Goal: Transaction & Acquisition: Purchase product/service

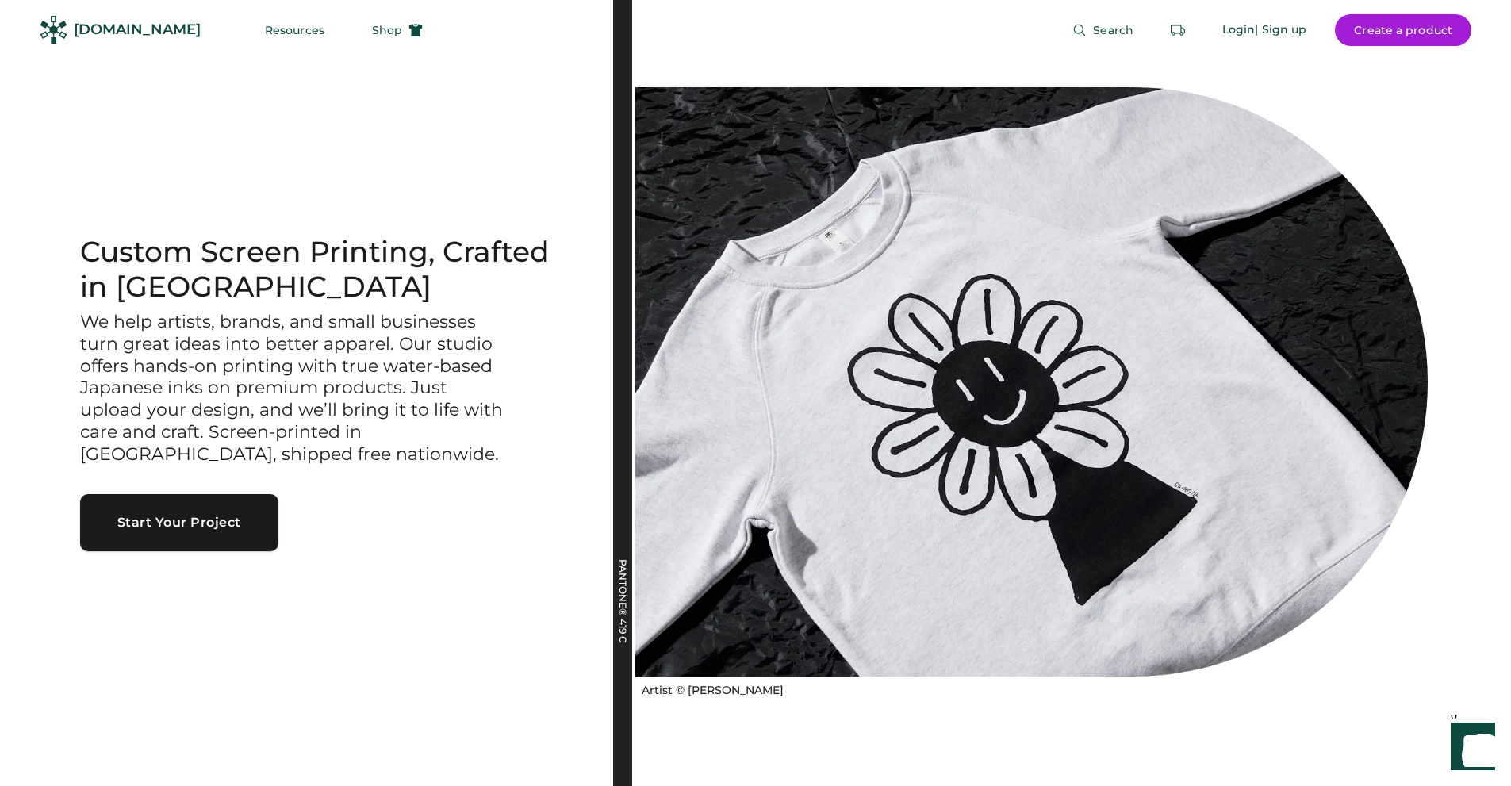
click at [182, 527] on button "Start Your Project" at bounding box center [179, 522] width 198 height 57
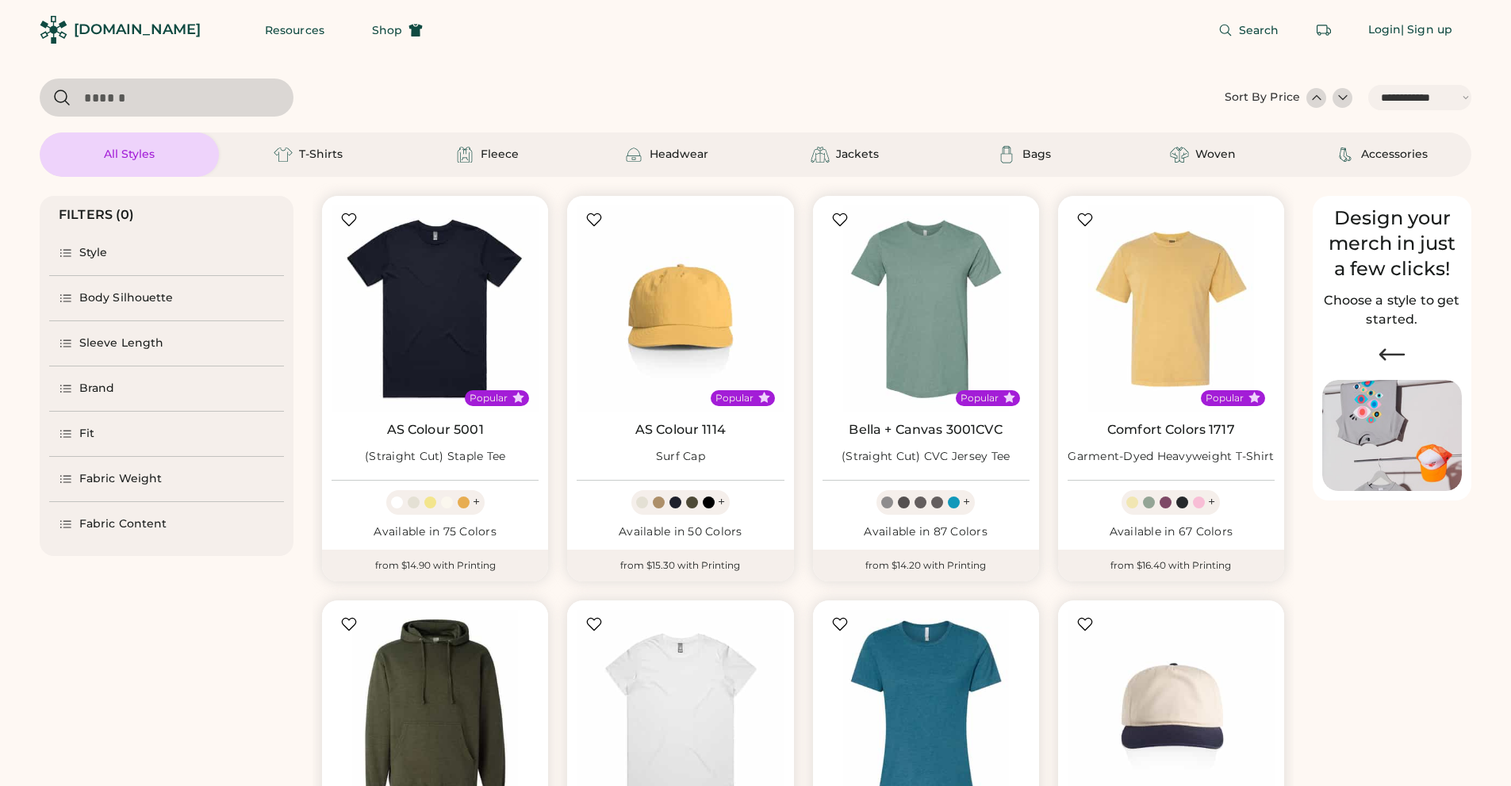
select select "*****"
select select "*"
click at [71, 387] on icon at bounding box center [66, 389] width 14 height 14
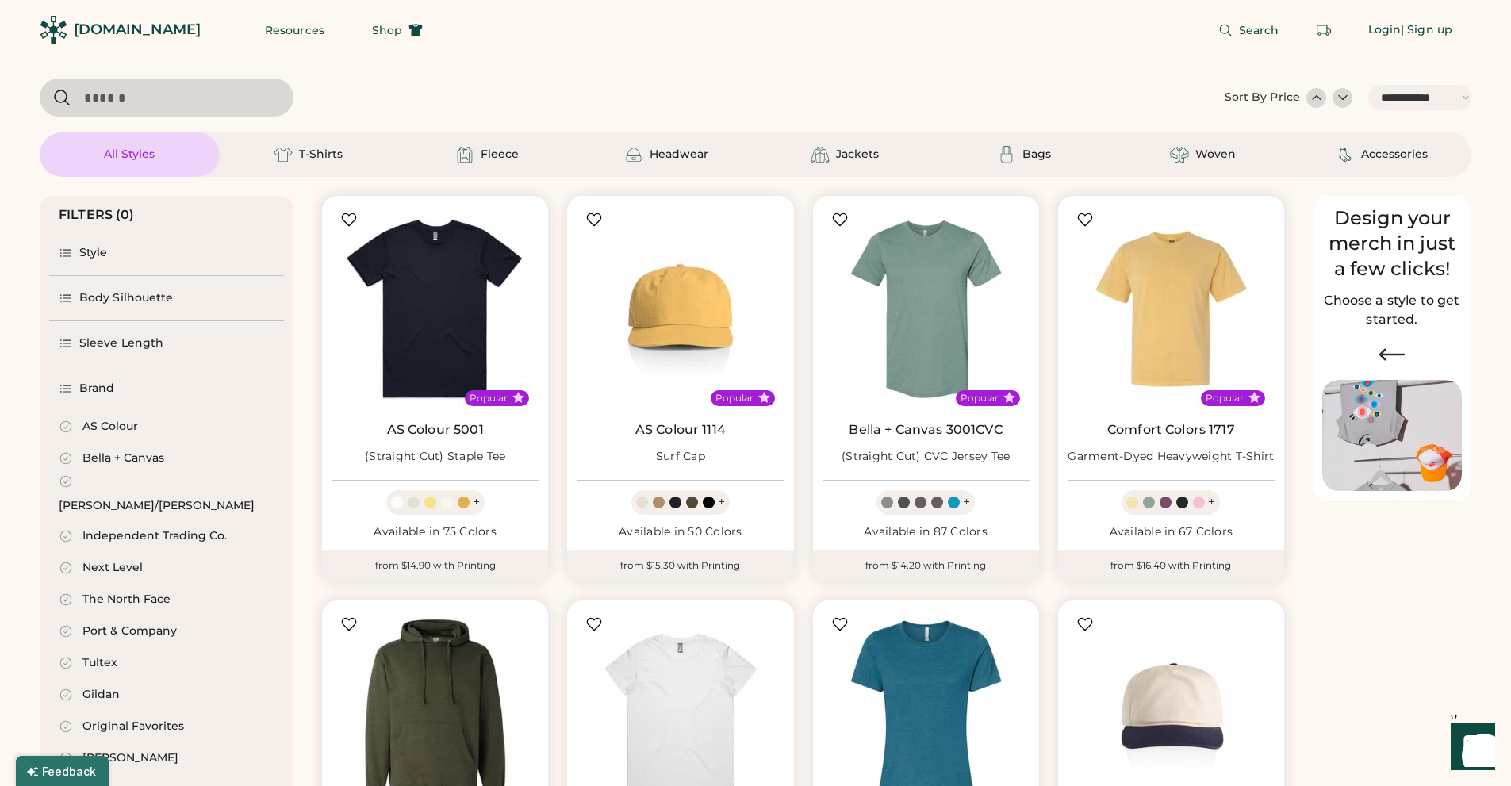
scroll to position [555, 0]
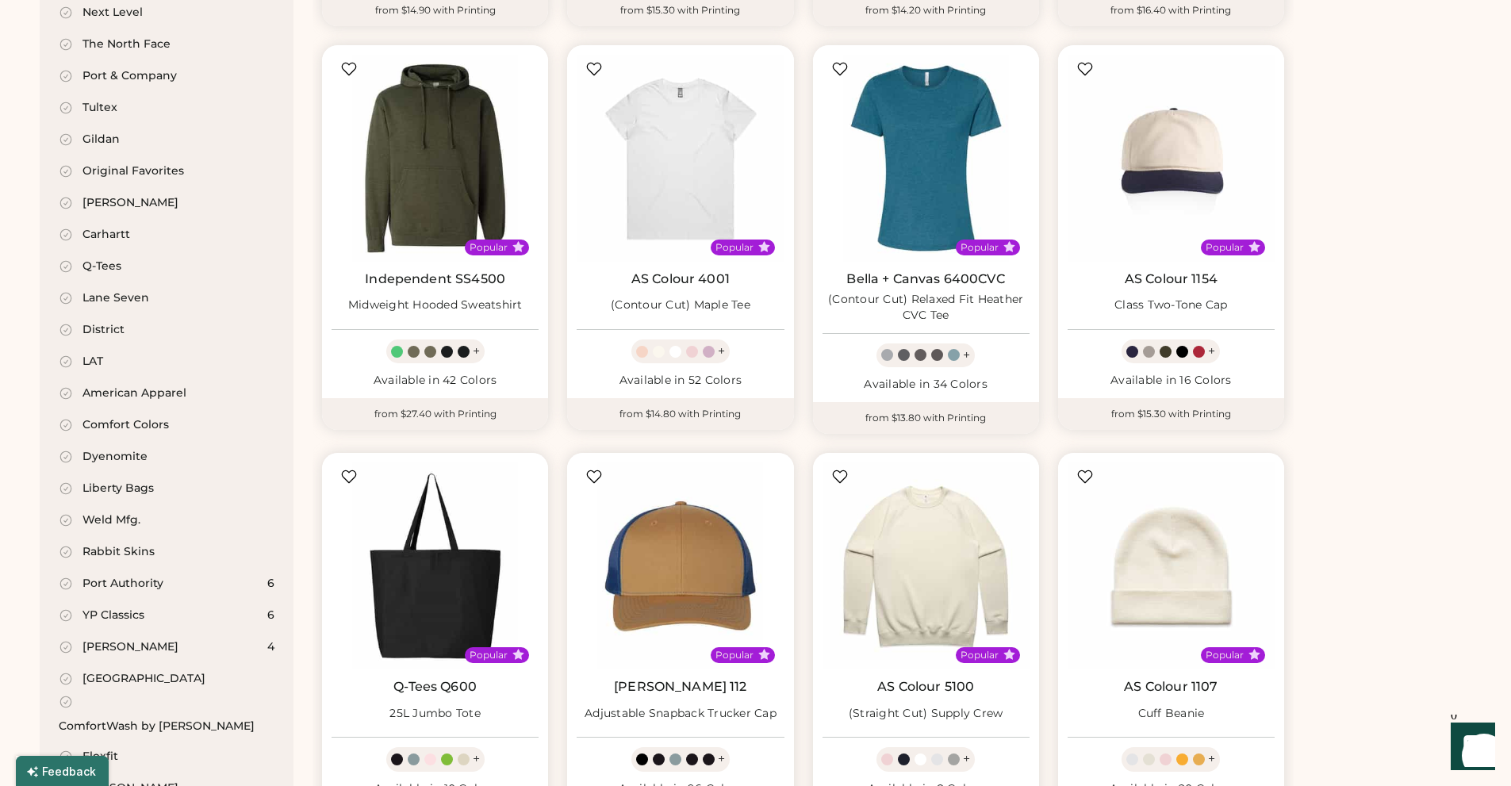
select select "*****"
select select "*"
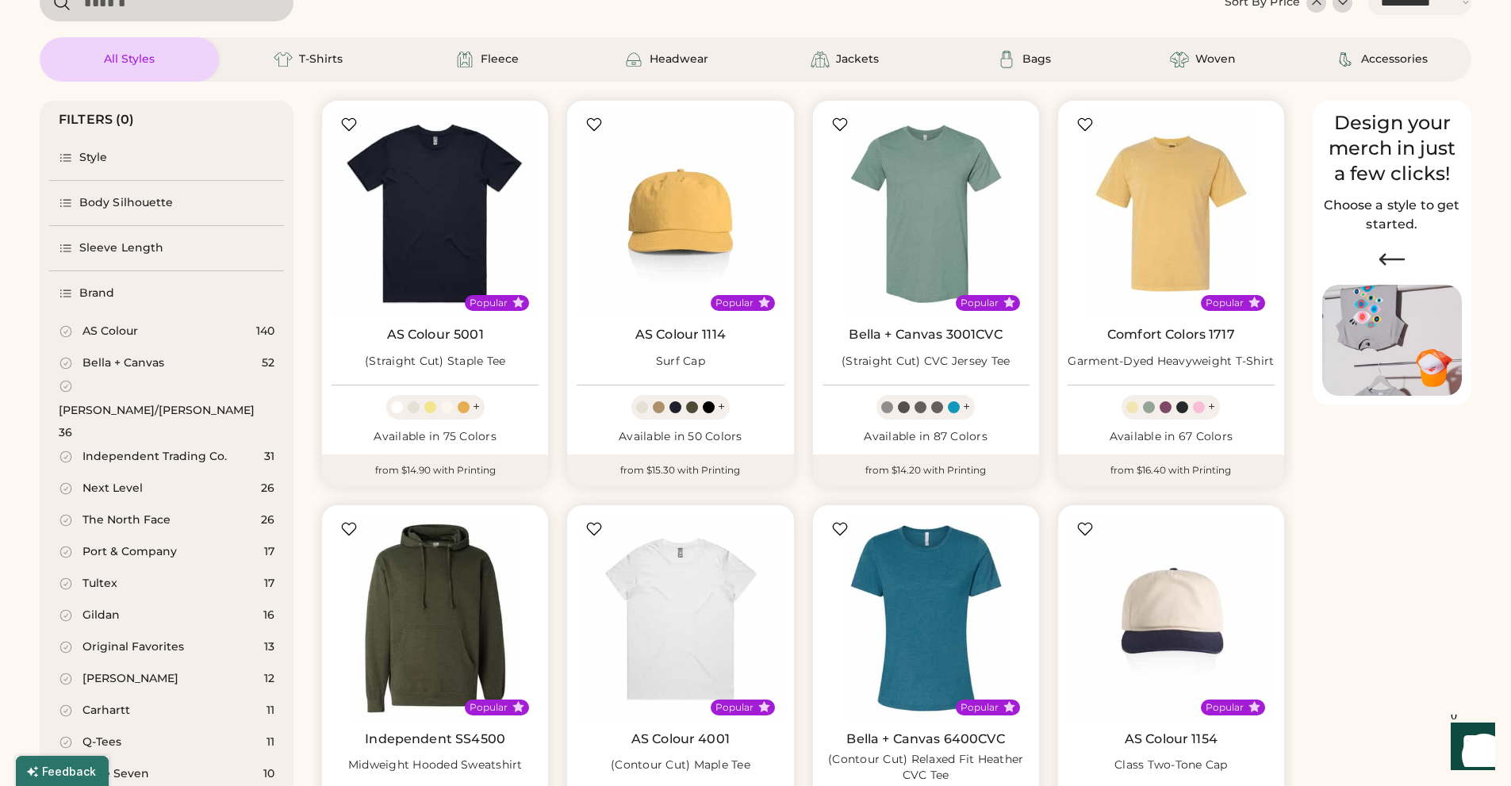
scroll to position [159, 0]
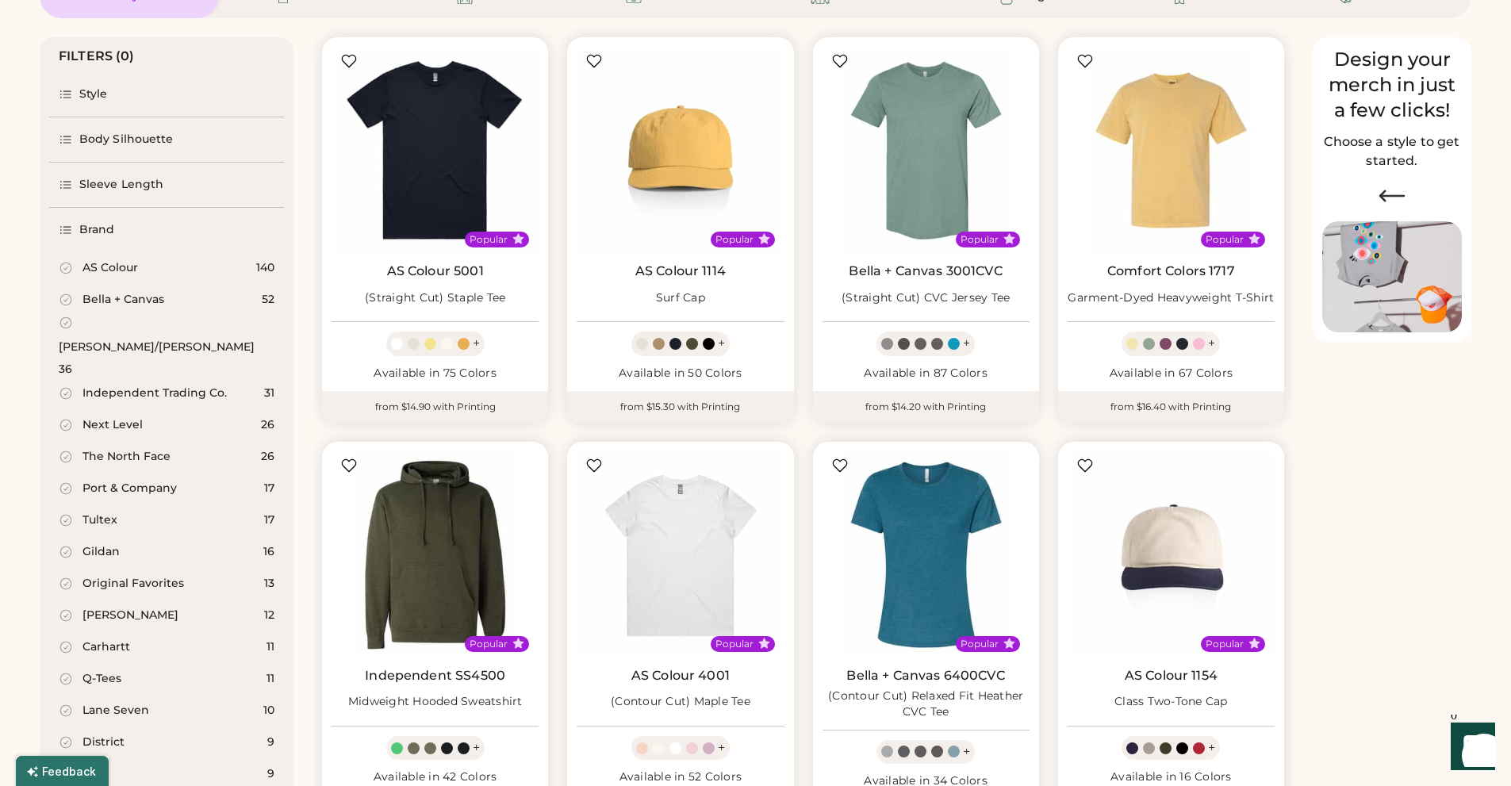
click at [113, 339] on div "[PERSON_NAME]/[PERSON_NAME]" at bounding box center [157, 347] width 196 height 16
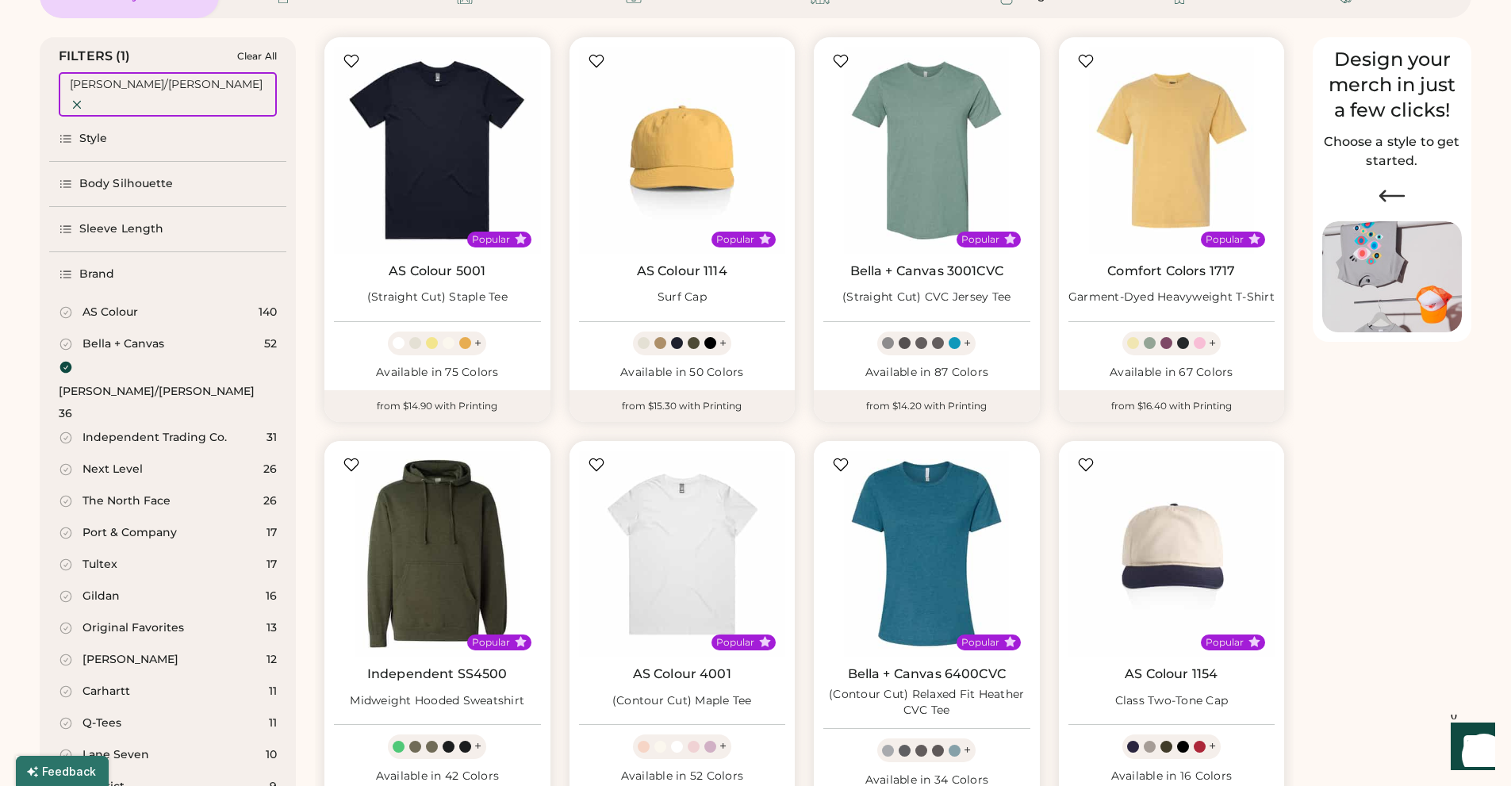
select select "*"
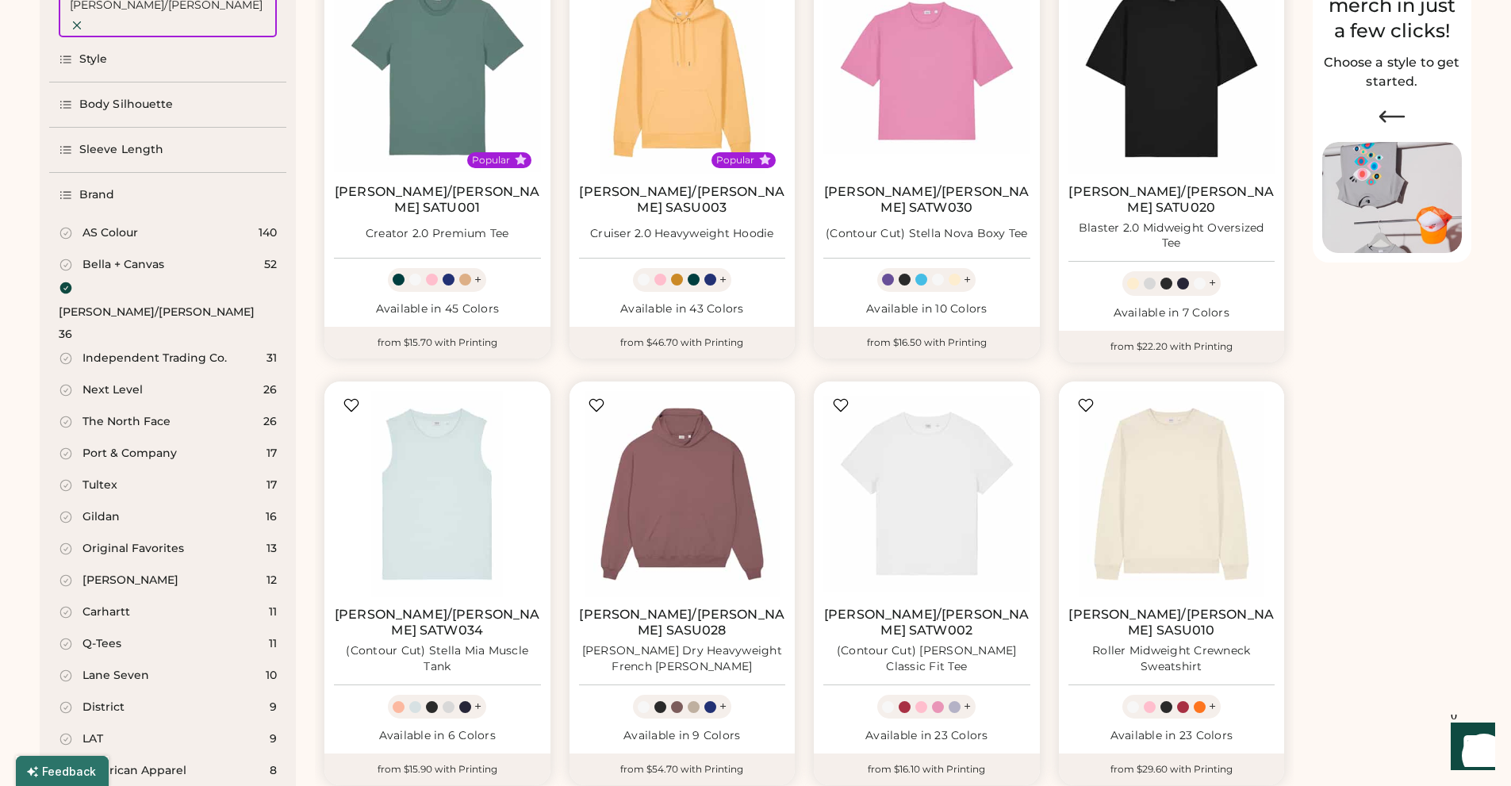
scroll to position [79, 0]
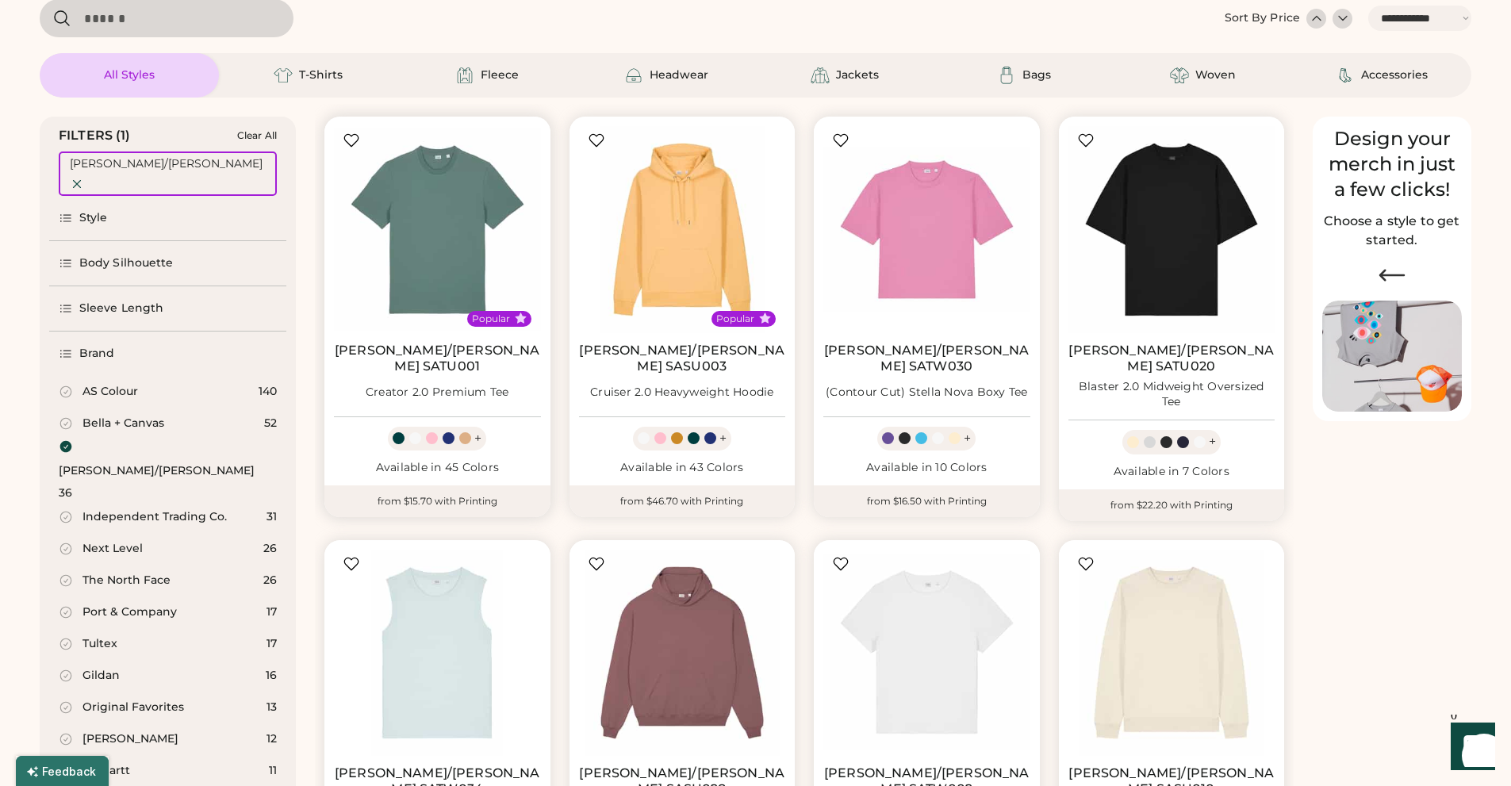
click at [434, 351] on link "[PERSON_NAME]/[PERSON_NAME] SATU001" at bounding box center [437, 359] width 207 height 32
